Goal: Complete application form

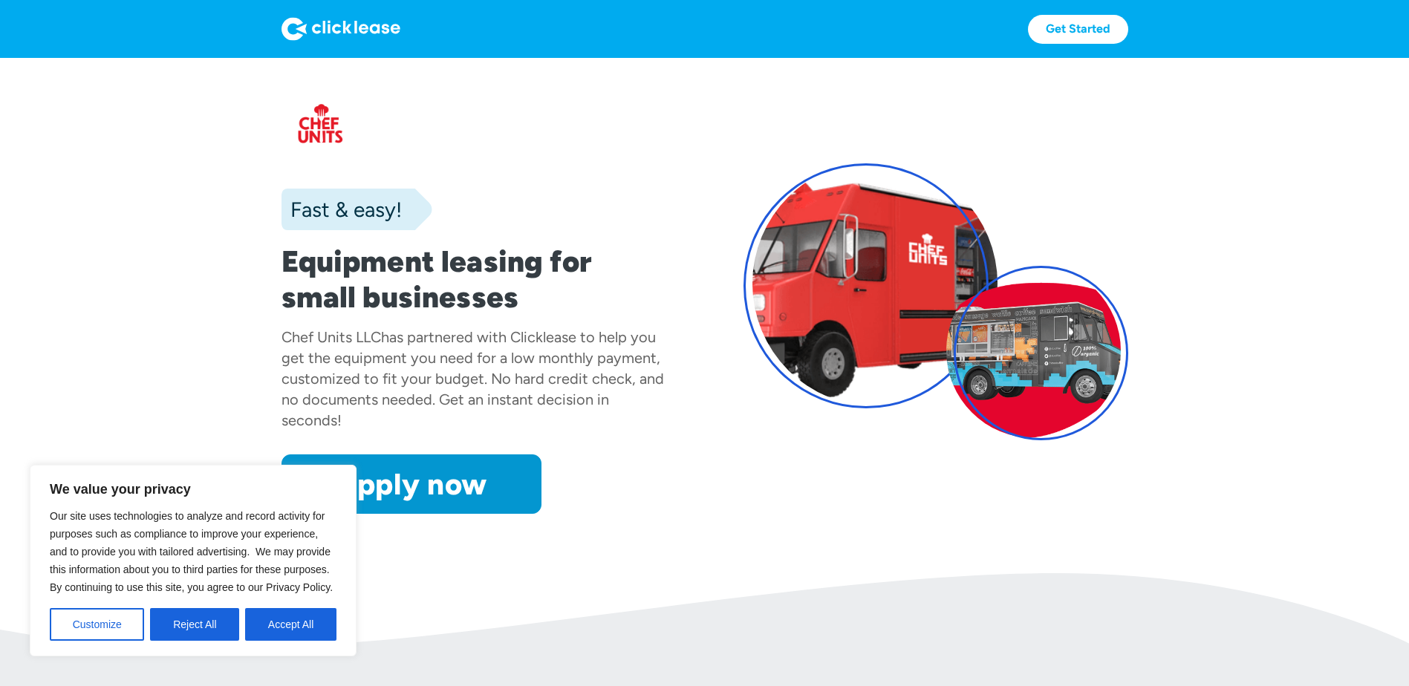
click at [423, 516] on section "Fast & easy! Equipment leasing for small businesses Chef Units LLC has partnere…" at bounding box center [704, 316] width 1409 height 516
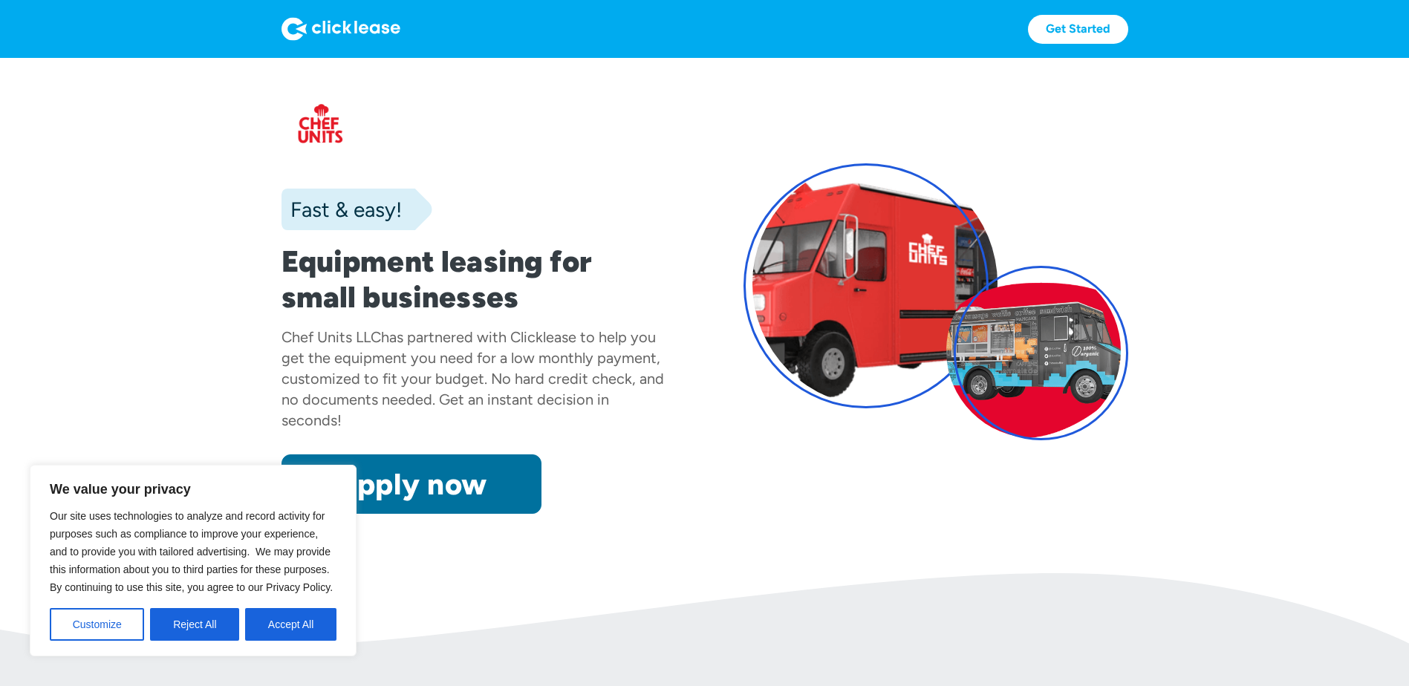
click at [443, 494] on link "Apply now" at bounding box center [412, 484] width 260 height 59
